Goal: Navigation & Orientation: Find specific page/section

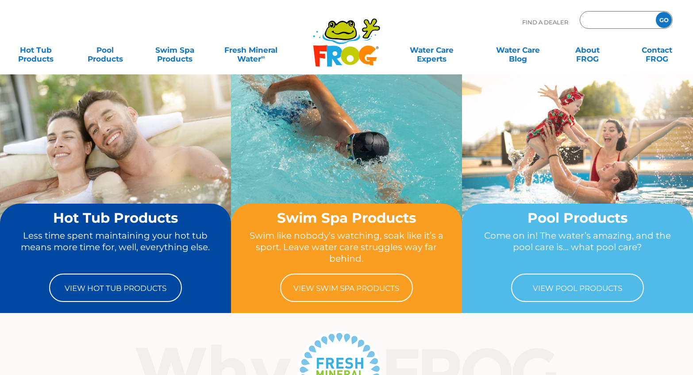
click at [626, 19] on input "Zip Code Form" at bounding box center [617, 20] width 60 height 13
type input "55347"
click at [661, 23] on input "GO" at bounding box center [664, 20] width 16 height 16
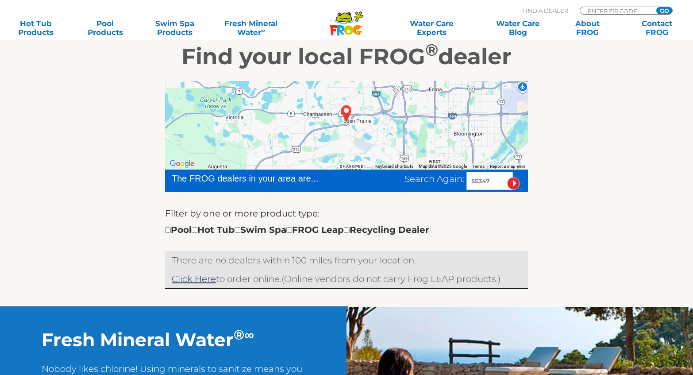
scroll to position [177, 0]
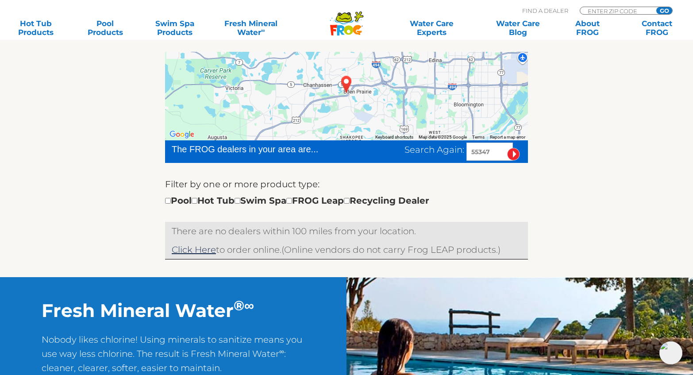
drag, startPoint x: 496, startPoint y: 151, endPoint x: 466, endPoint y: 150, distance: 29.6
click at [466, 150] on input "55347" at bounding box center [489, 151] width 46 height 18
type input "55447"
click at [510, 150] on input "image" at bounding box center [513, 154] width 13 height 13
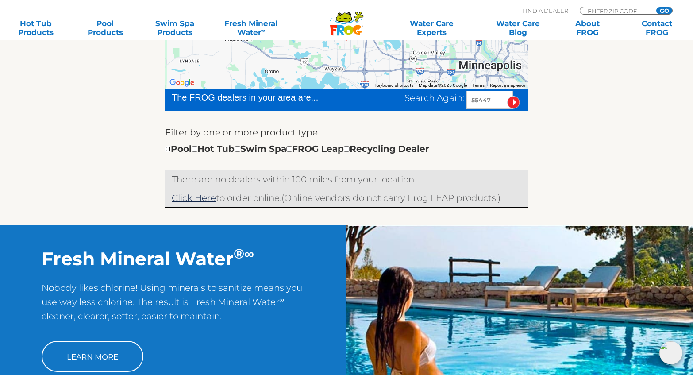
click at [167, 151] on input "checkbox" at bounding box center [168, 149] width 6 height 6
checkbox input "true"
click at [511, 102] on input "image" at bounding box center [513, 102] width 13 height 13
click at [168, 150] on input "checkbox" at bounding box center [168, 149] width 6 height 6
checkbox input "false"
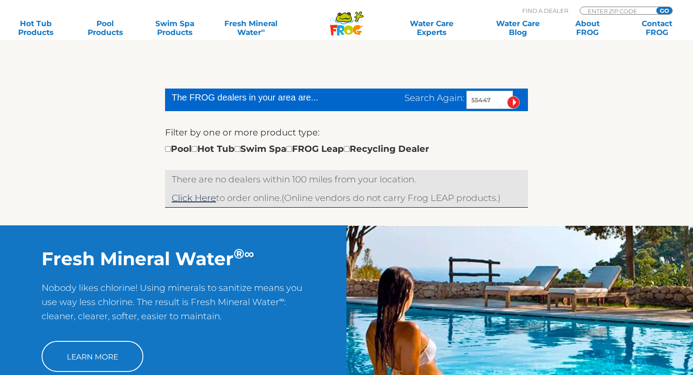
scroll to position [229, 0]
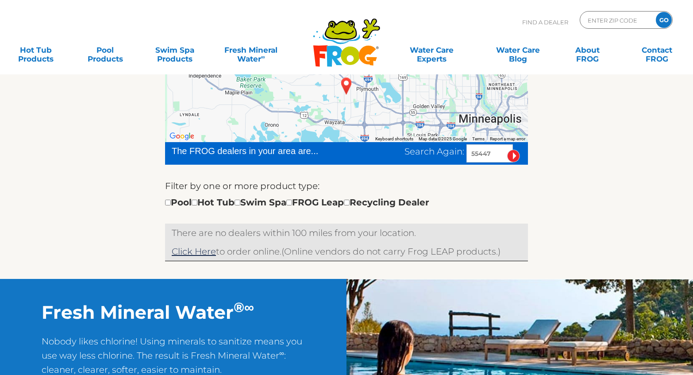
click at [514, 156] on form "The FROG dealers in your area are... Search Again: 55447 Filter by one or more …" at bounding box center [346, 182] width 363 height 81
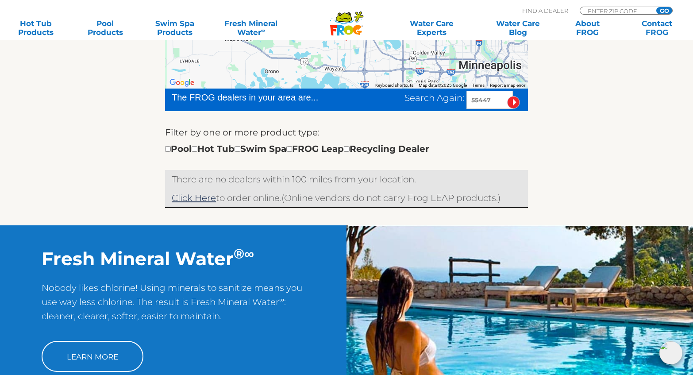
click at [513, 104] on input "image" at bounding box center [513, 102] width 13 height 13
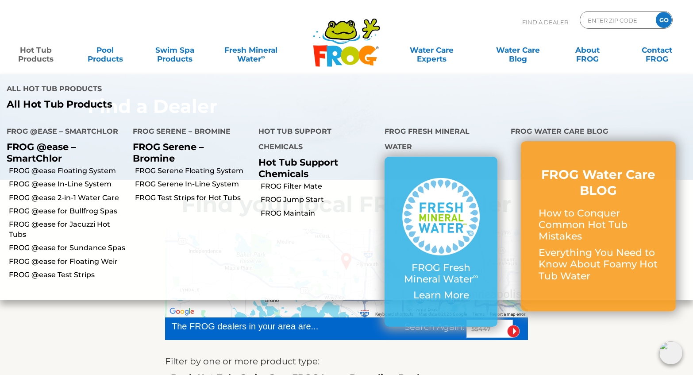
click at [36, 54] on link "Hot Tub Products" at bounding box center [36, 50] width 54 height 18
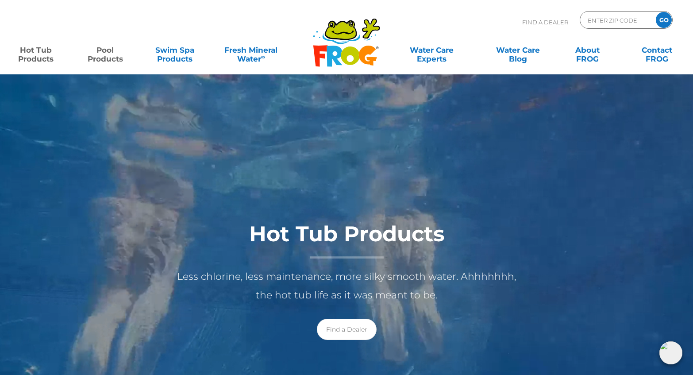
click at [105, 57] on link "Pool Products" at bounding box center [105, 50] width 54 height 18
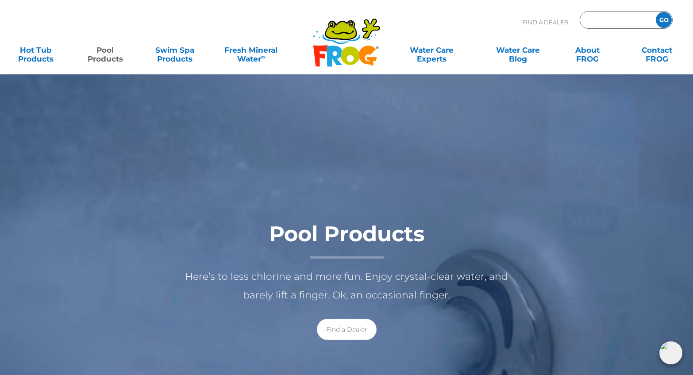
click at [605, 19] on input "Zip Code Form" at bounding box center [617, 20] width 60 height 13
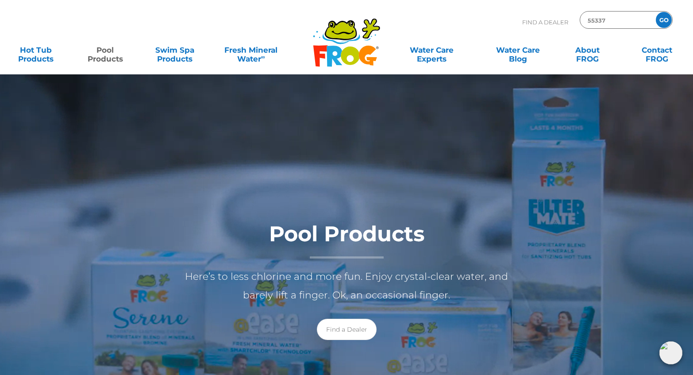
type input "55337"
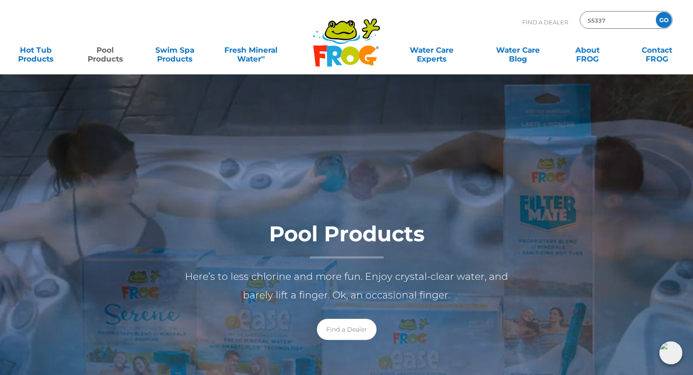
click at [667, 22] on input "GO" at bounding box center [664, 20] width 16 height 16
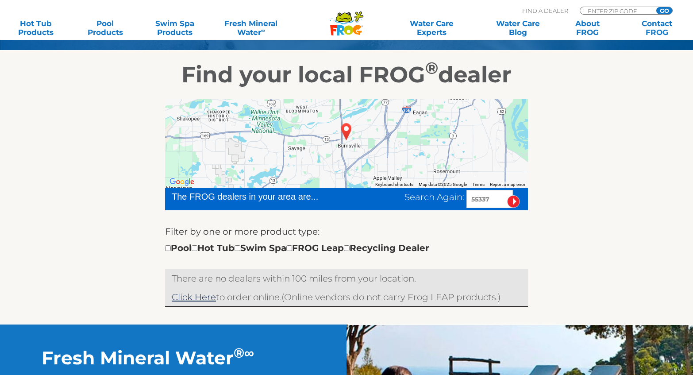
scroll to position [133, 0]
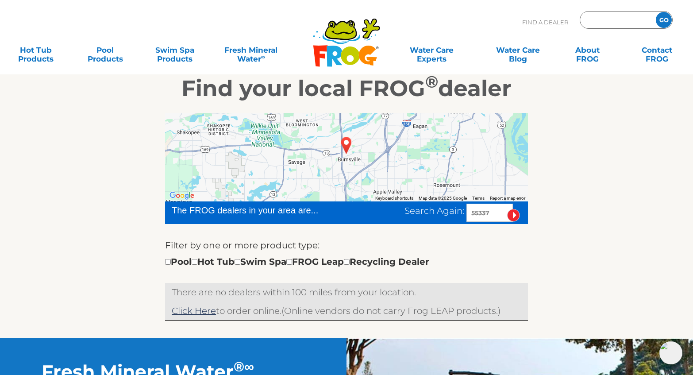
click at [627, 15] on input "Zip Code Form" at bounding box center [617, 20] width 60 height 13
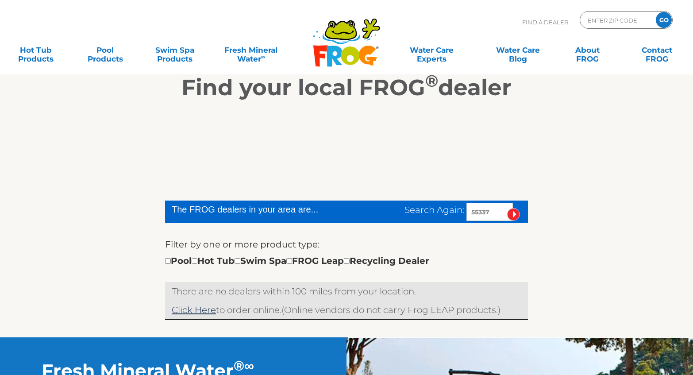
scroll to position [117, 0]
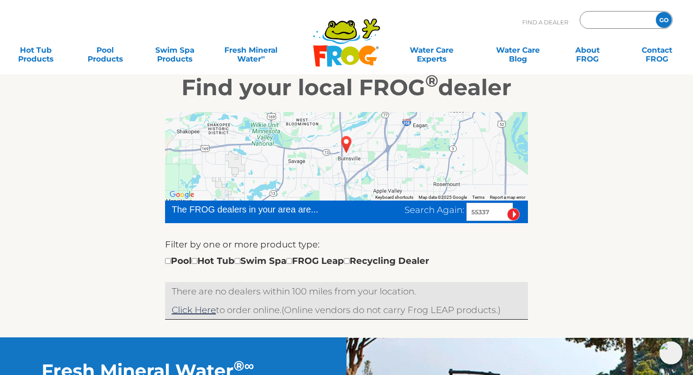
click at [625, 19] on input "Zip Code Form" at bounding box center [617, 20] width 60 height 13
type input "55337"
click at [665, 19] on input "GO" at bounding box center [664, 20] width 16 height 16
